Goal: Task Accomplishment & Management: Manage account settings

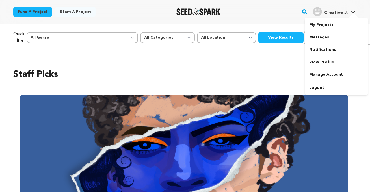
click at [345, 13] on span "Creative J." at bounding box center [336, 12] width 23 height 5
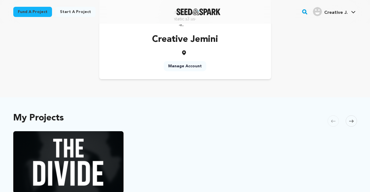
scroll to position [53, 0]
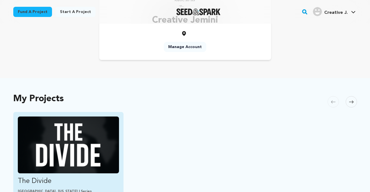
click at [76, 140] on img "Fund The Divide" at bounding box center [69, 145] width 102 height 57
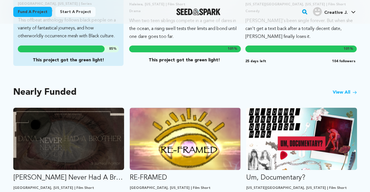
scroll to position [263, 0]
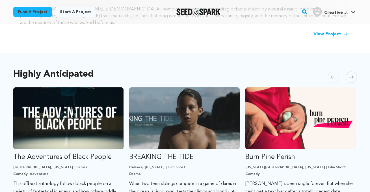
click at [342, 31] on link "View Project" at bounding box center [331, 34] width 35 height 7
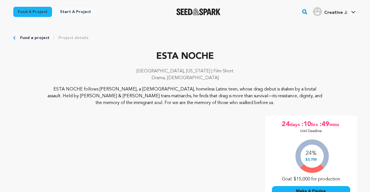
click at [14, 38] on icon "Breadcrumb" at bounding box center [14, 37] width 2 height 3
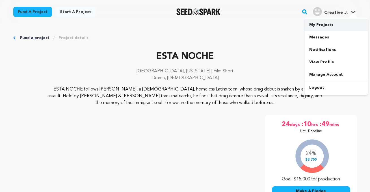
click at [325, 23] on link "My Projects" at bounding box center [336, 25] width 63 height 12
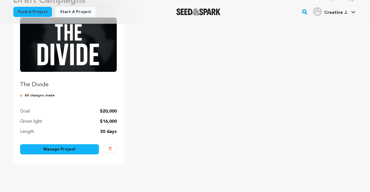
scroll to position [76, 0]
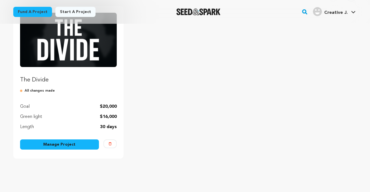
click at [183, 52] on ul "The Divide All changes made Goal $20,000 Green light $16,000 Length 30 days Man…" at bounding box center [185, 82] width 344 height 153
click at [149, 100] on ul "The Divide All changes made Goal $20,000 Green light $16,000 Length 30 days Man…" at bounding box center [185, 82] width 344 height 153
click at [66, 144] on link "Manage Project" at bounding box center [59, 144] width 79 height 10
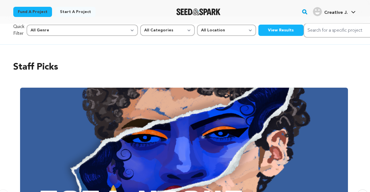
scroll to position [8, 0]
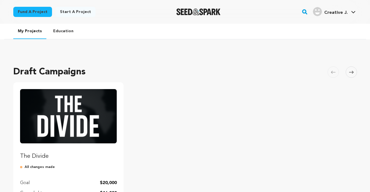
scroll to position [76, 0]
